Goal: Task Accomplishment & Management: Manage account settings

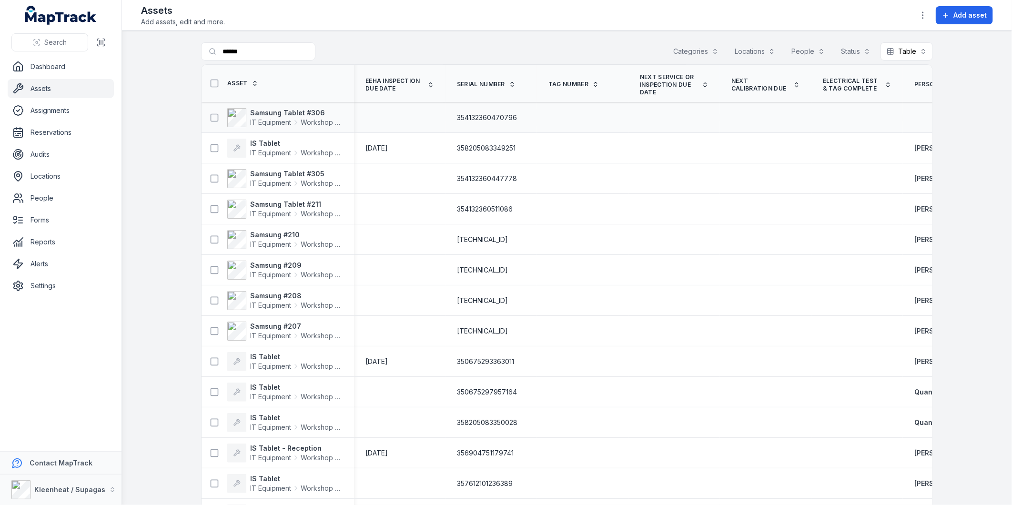
click at [498, 117] on span "354132360470796" at bounding box center [487, 118] width 60 height 10
click at [290, 111] on strong "Samsung Tablet #306" at bounding box center [296, 113] width 92 height 10
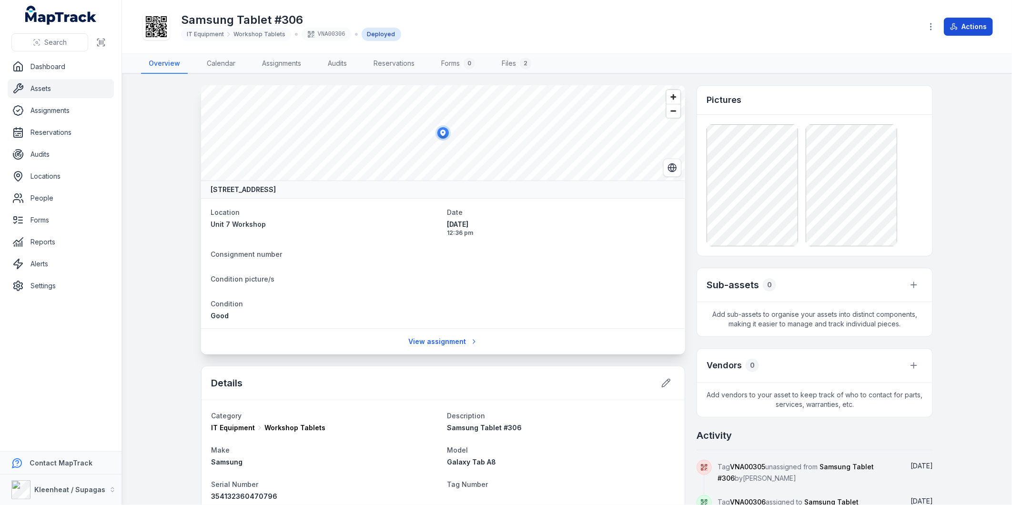
click at [954, 25] on icon at bounding box center [954, 27] width 8 height 8
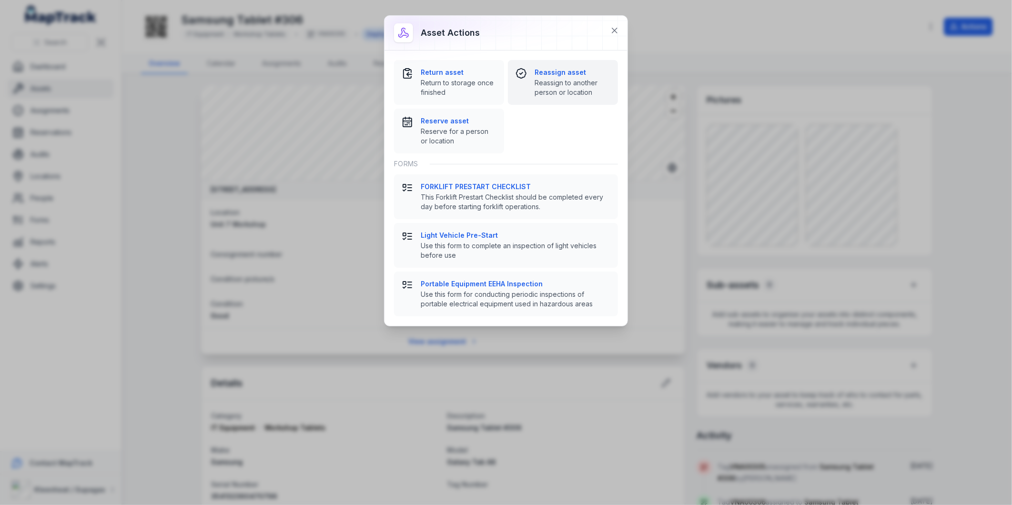
click at [558, 74] on strong "Reassign asset" at bounding box center [573, 73] width 76 height 10
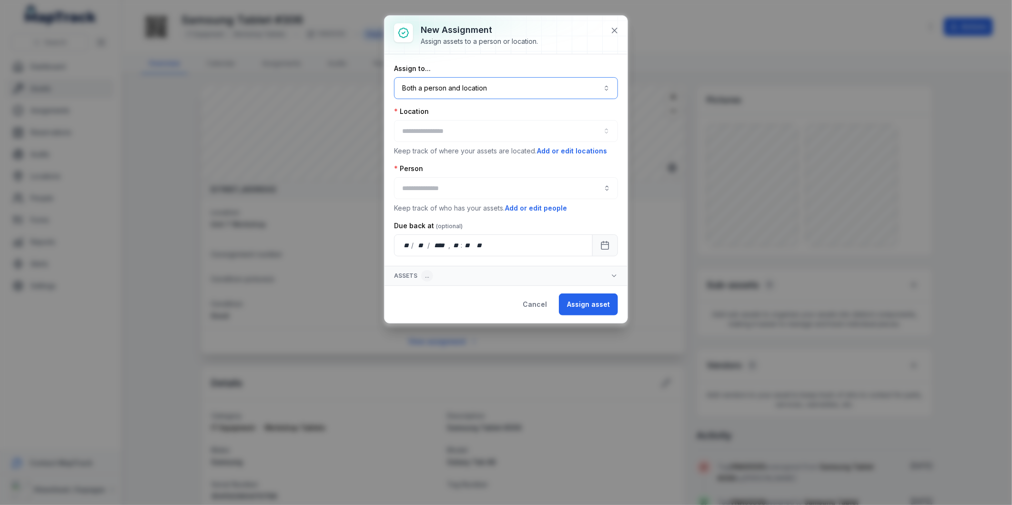
click at [512, 90] on button "Both a person and location ****" at bounding box center [506, 88] width 224 height 22
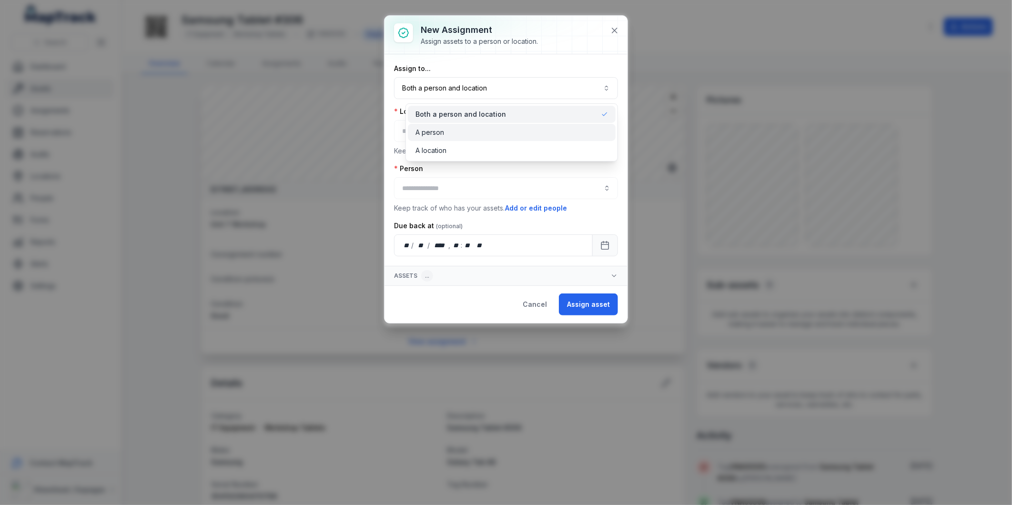
click at [472, 127] on div "A person" at bounding box center [512, 132] width 208 height 17
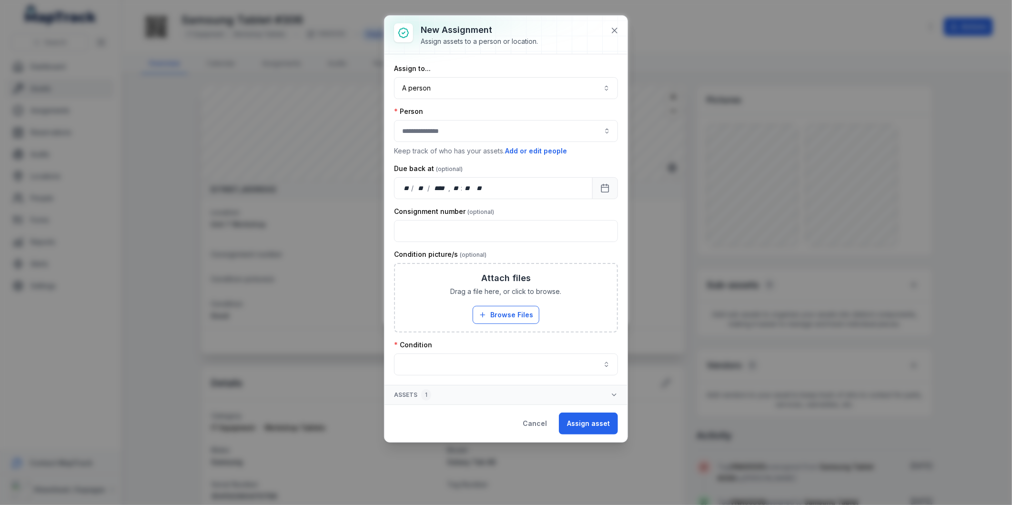
click at [471, 131] on div at bounding box center [506, 131] width 224 height 22
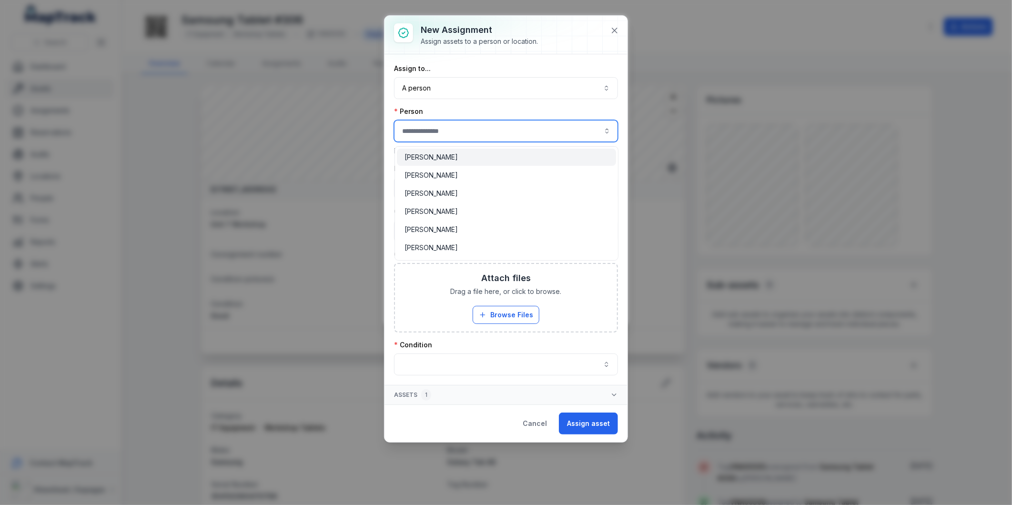
click at [472, 131] on input "assignment-add:person-label" at bounding box center [506, 131] width 224 height 22
click at [442, 154] on div "[PERSON_NAME]" at bounding box center [507, 157] width 204 height 10
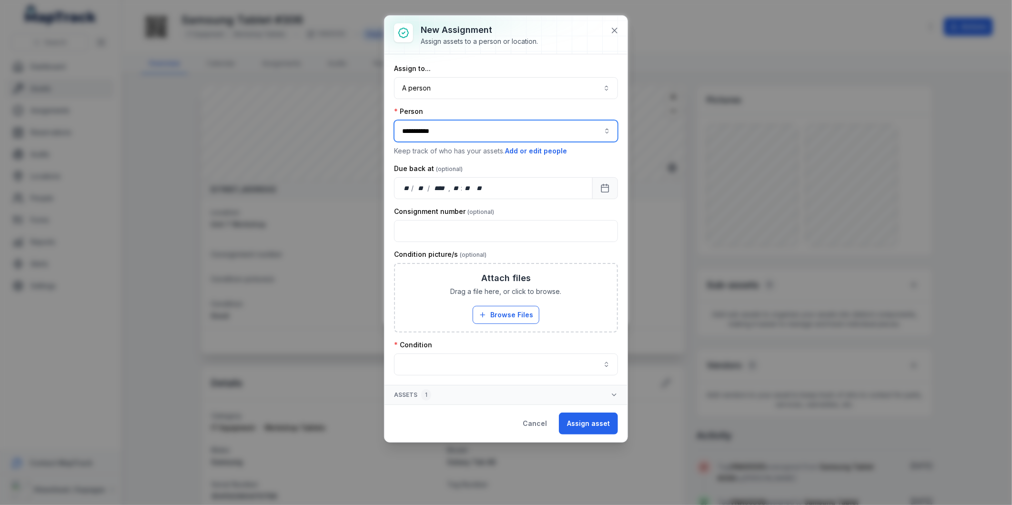
type input "**********"
click at [474, 359] on button "button" at bounding box center [506, 365] width 224 height 22
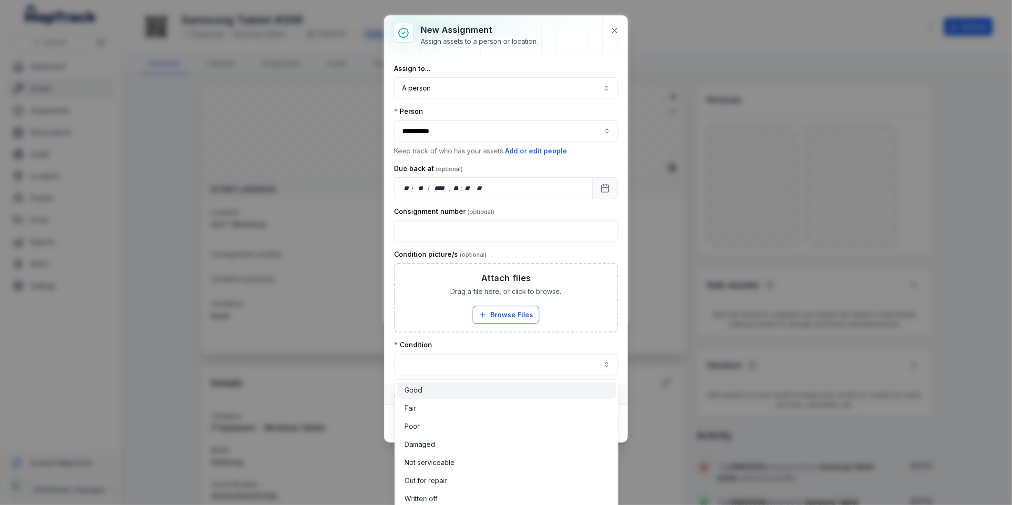
click at [462, 396] on div "Good" at bounding box center [506, 390] width 219 height 17
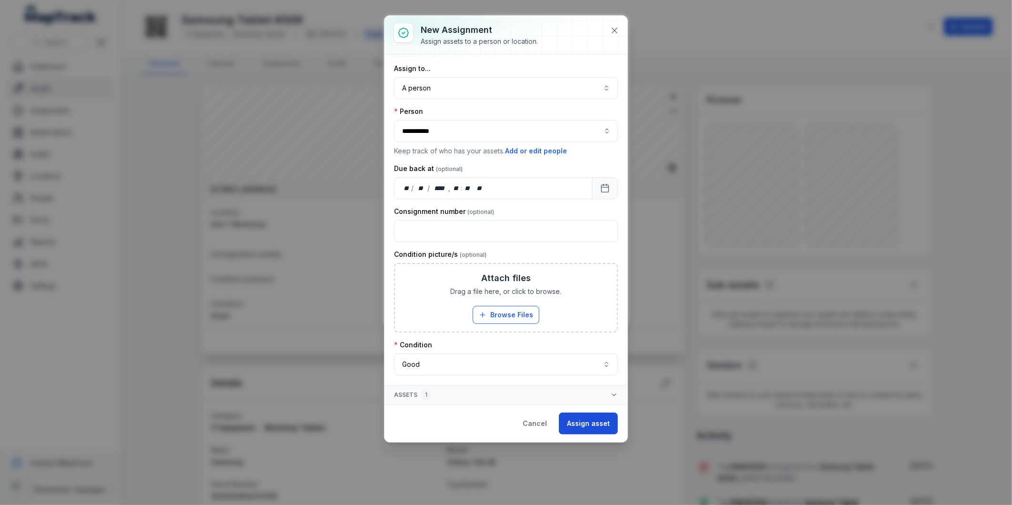
click at [593, 418] on button "Assign asset" at bounding box center [588, 424] width 59 height 22
